Goal: Information Seeking & Learning: Learn about a topic

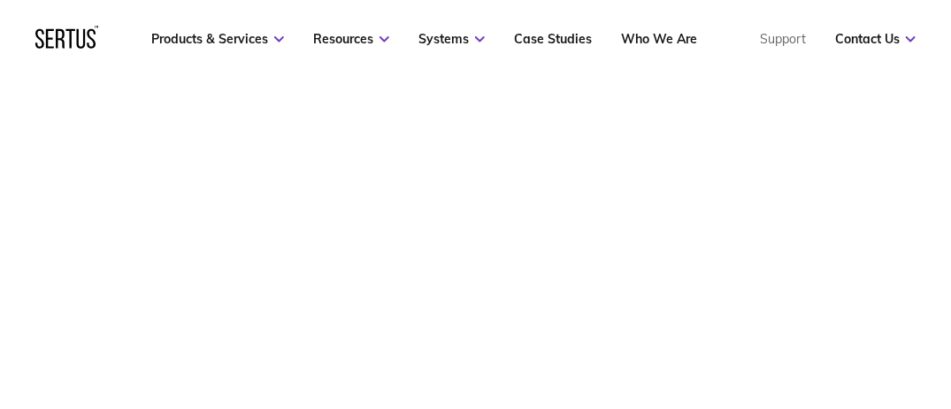
scroll to position [177, 0]
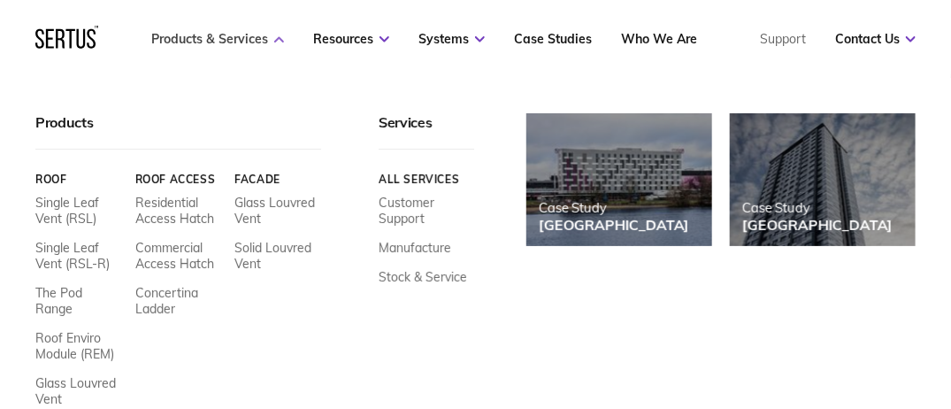
click at [182, 41] on link "Products & Services" at bounding box center [217, 39] width 133 height 16
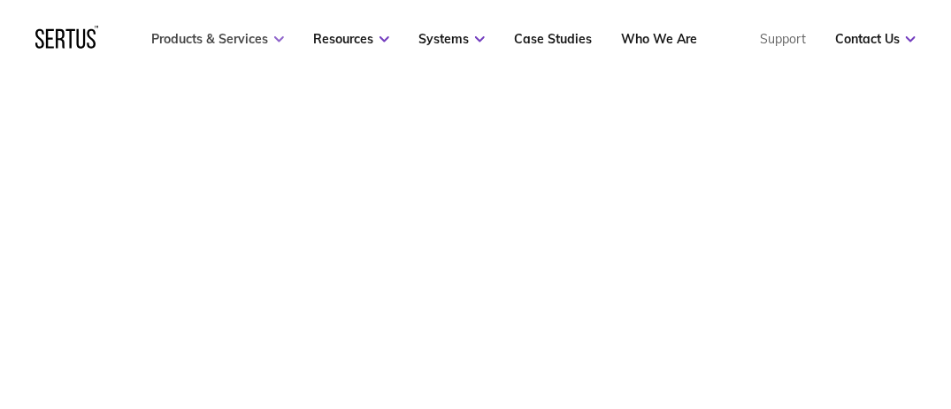
click at [273, 32] on link "Products & Services" at bounding box center [217, 39] width 133 height 16
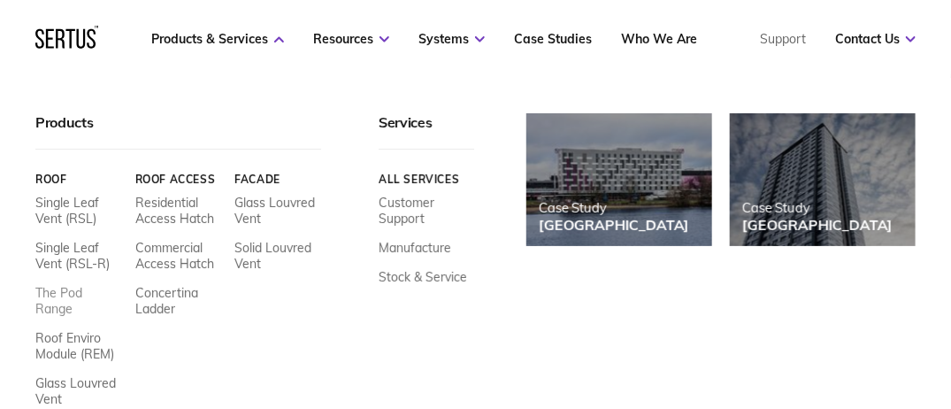
click at [49, 292] on link "The Pod Range" at bounding box center [78, 301] width 87 height 32
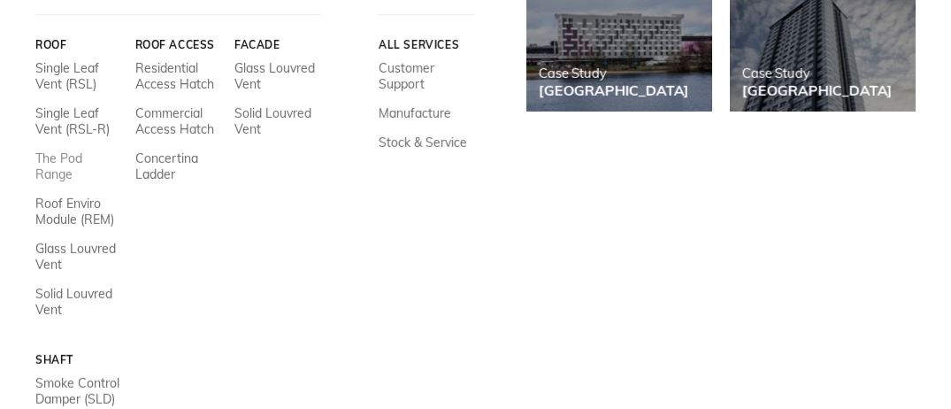
scroll to position [0, 0]
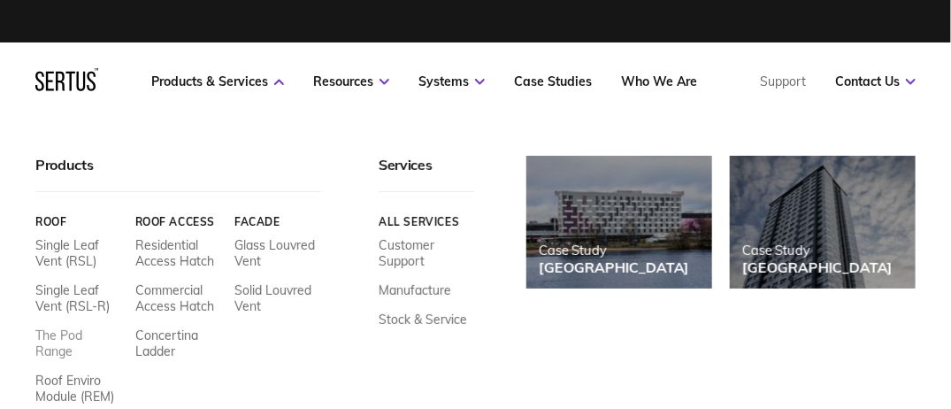
click at [51, 343] on link "The Pod Range" at bounding box center [78, 343] width 87 height 32
click at [54, 331] on link "The Pod Range" at bounding box center [78, 343] width 87 height 32
click at [54, 343] on link "The Pod Range" at bounding box center [78, 343] width 87 height 32
click at [58, 223] on link "Roof" at bounding box center [78, 221] width 87 height 13
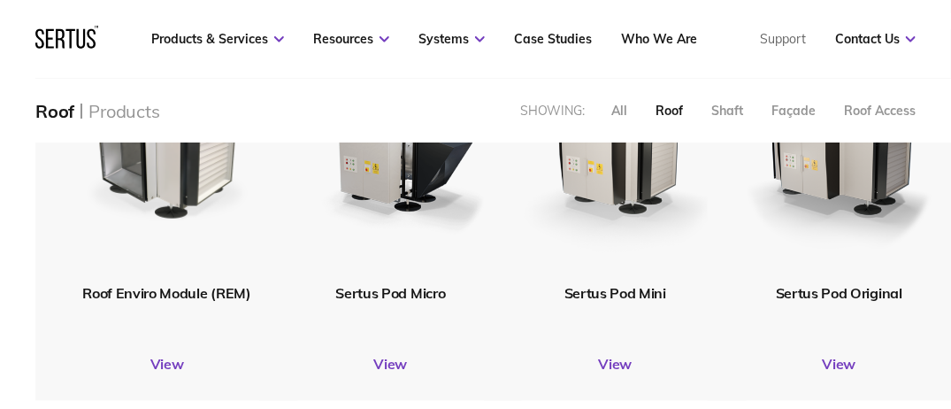
scroll to position [919, 0]
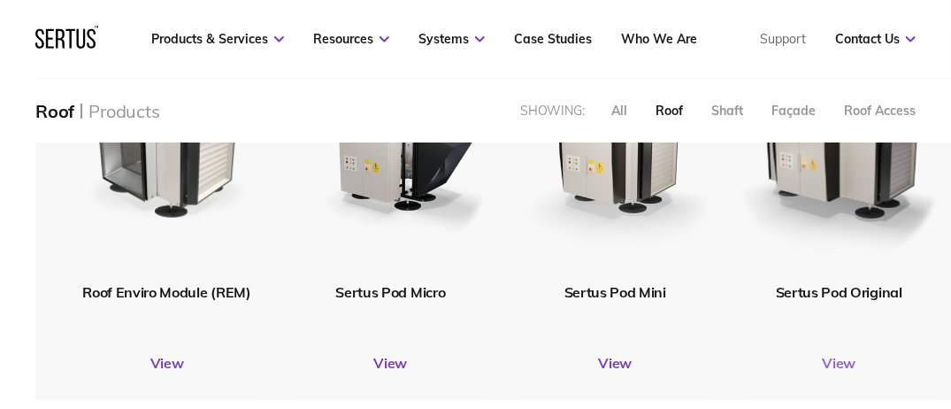
click at [839, 360] on link "View" at bounding box center [839, 364] width 263 height 18
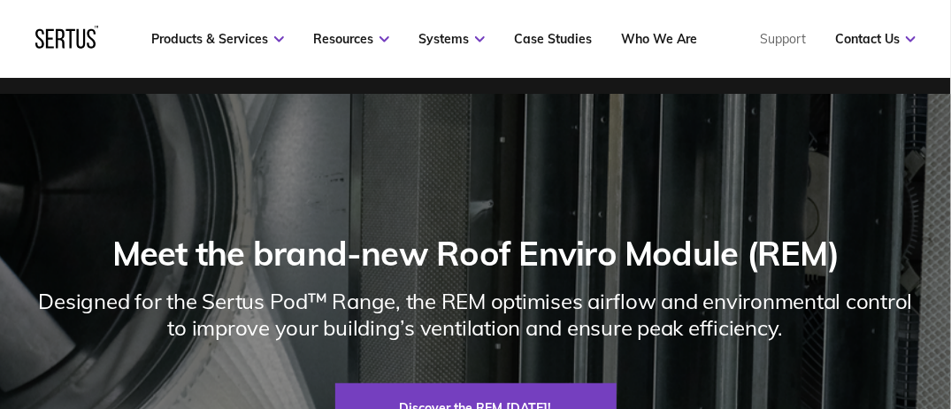
scroll to position [2452, 0]
